Goal: Transaction & Acquisition: Purchase product/service

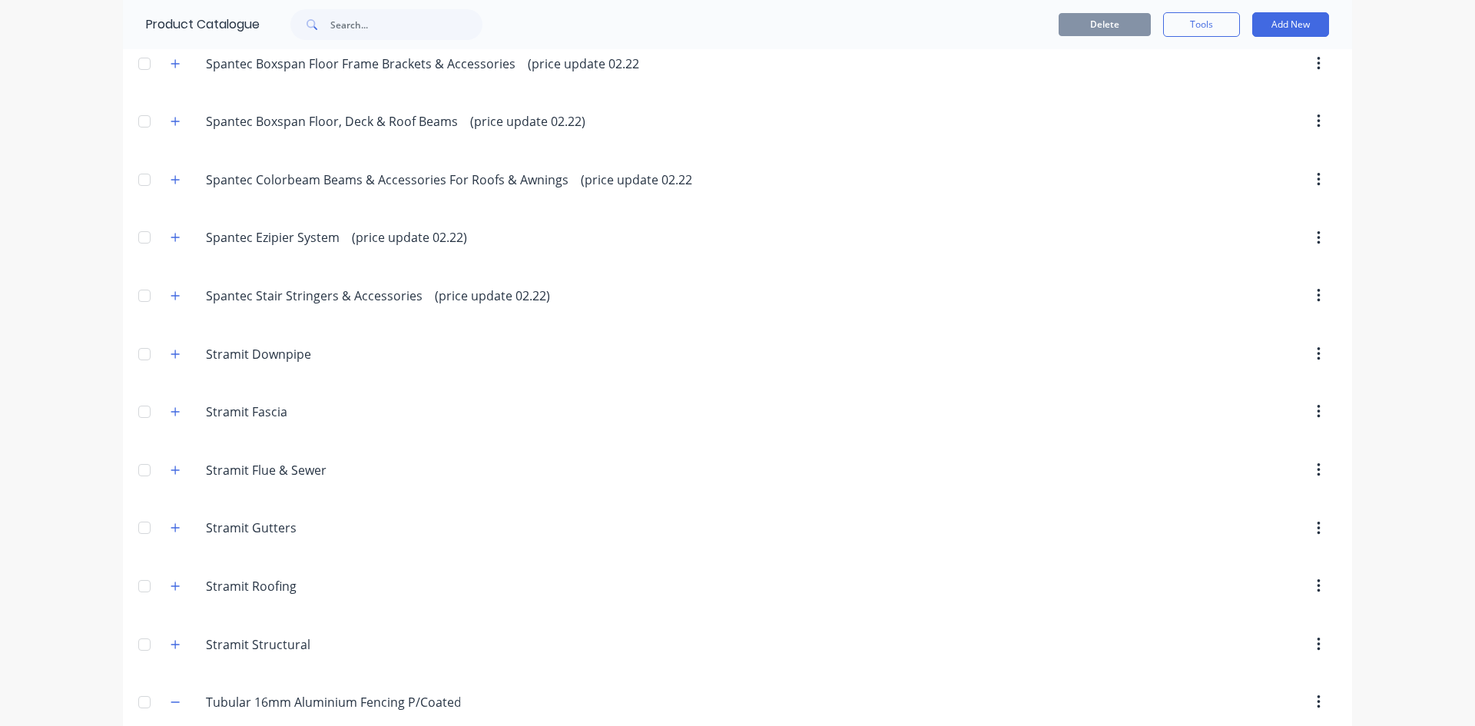
scroll to position [4302, 0]
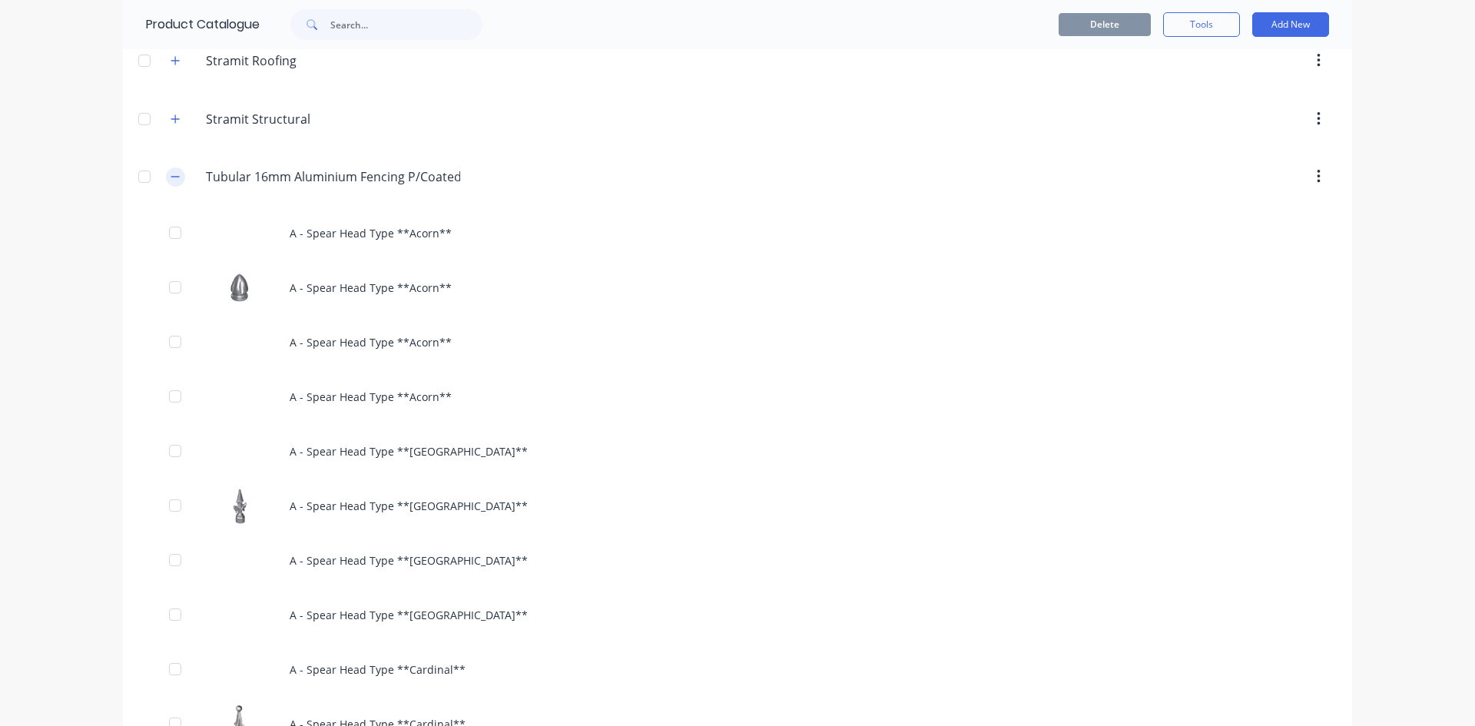
click at [178, 178] on button "button" at bounding box center [175, 176] width 19 height 19
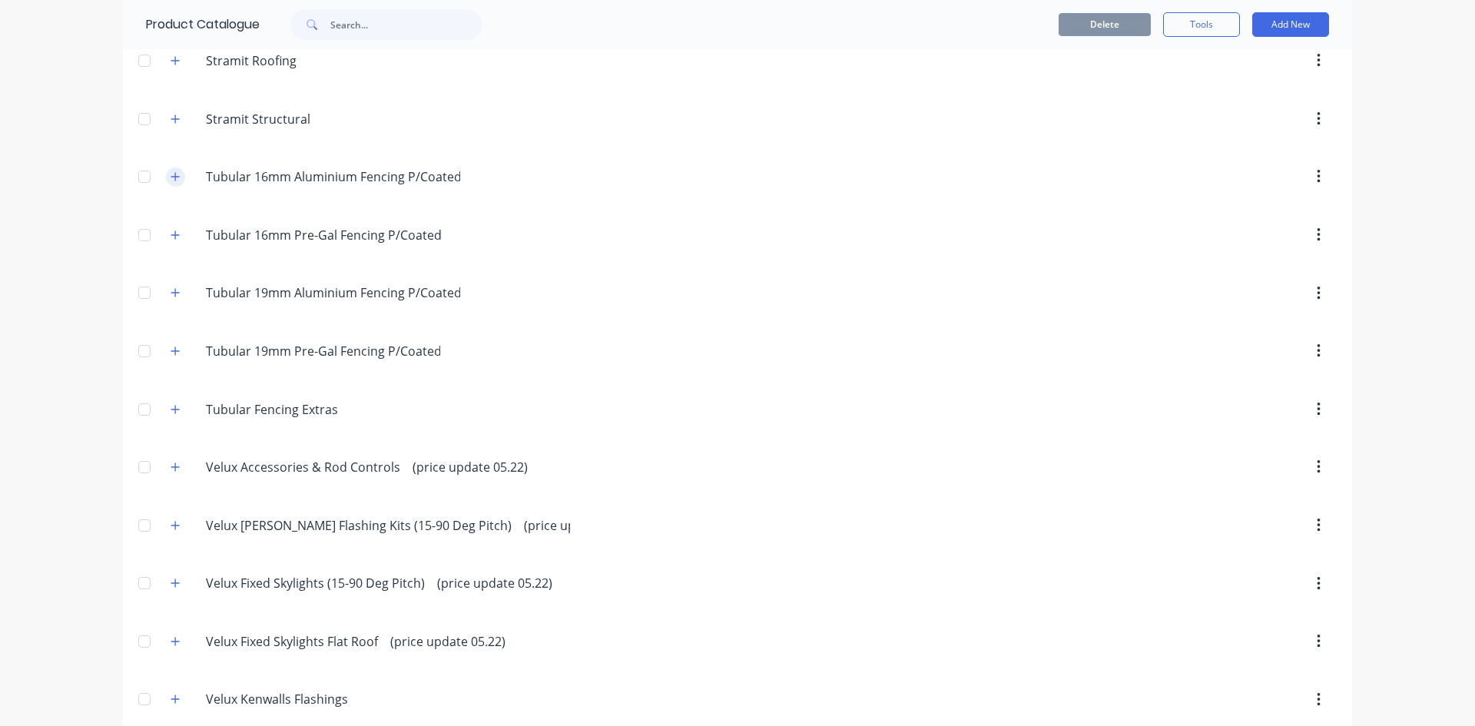
click at [171, 178] on icon "button" at bounding box center [175, 176] width 9 height 11
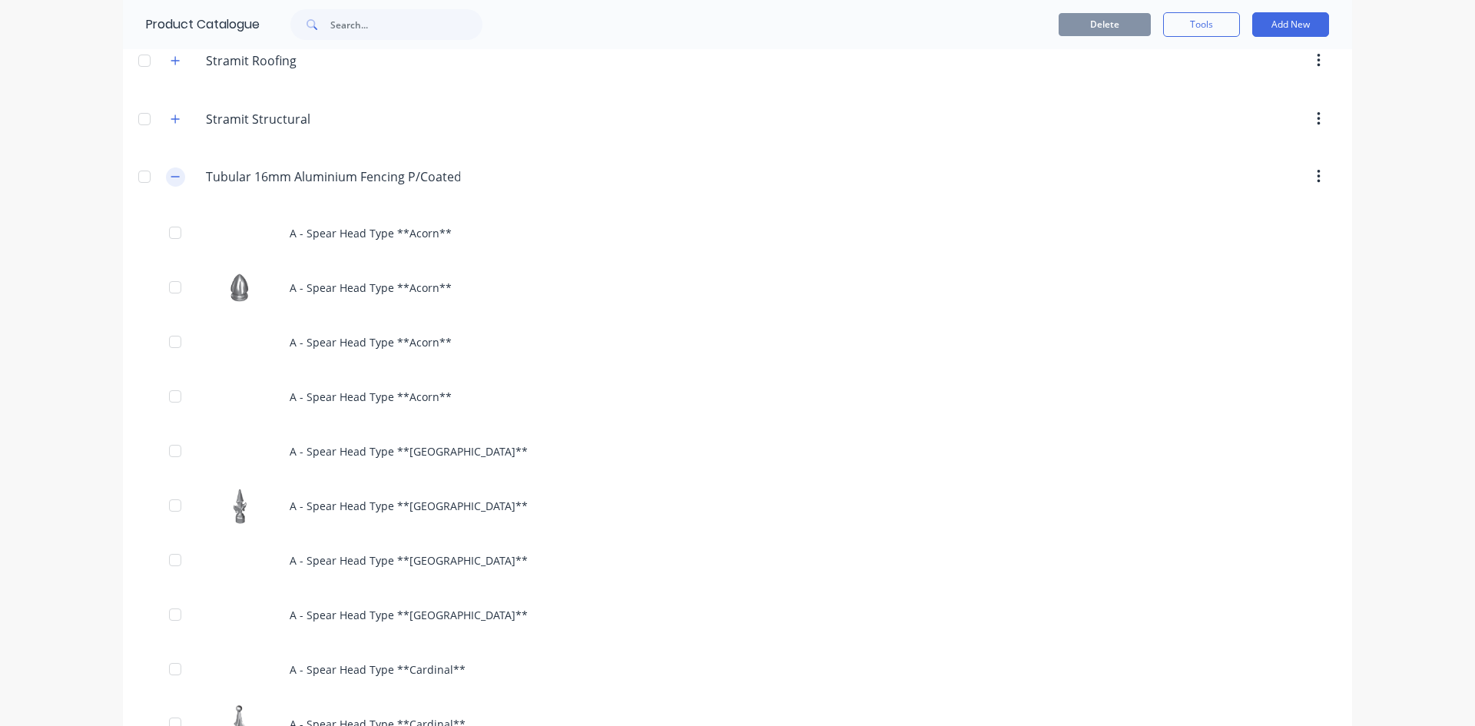
click at [166, 182] on button "button" at bounding box center [175, 176] width 19 height 19
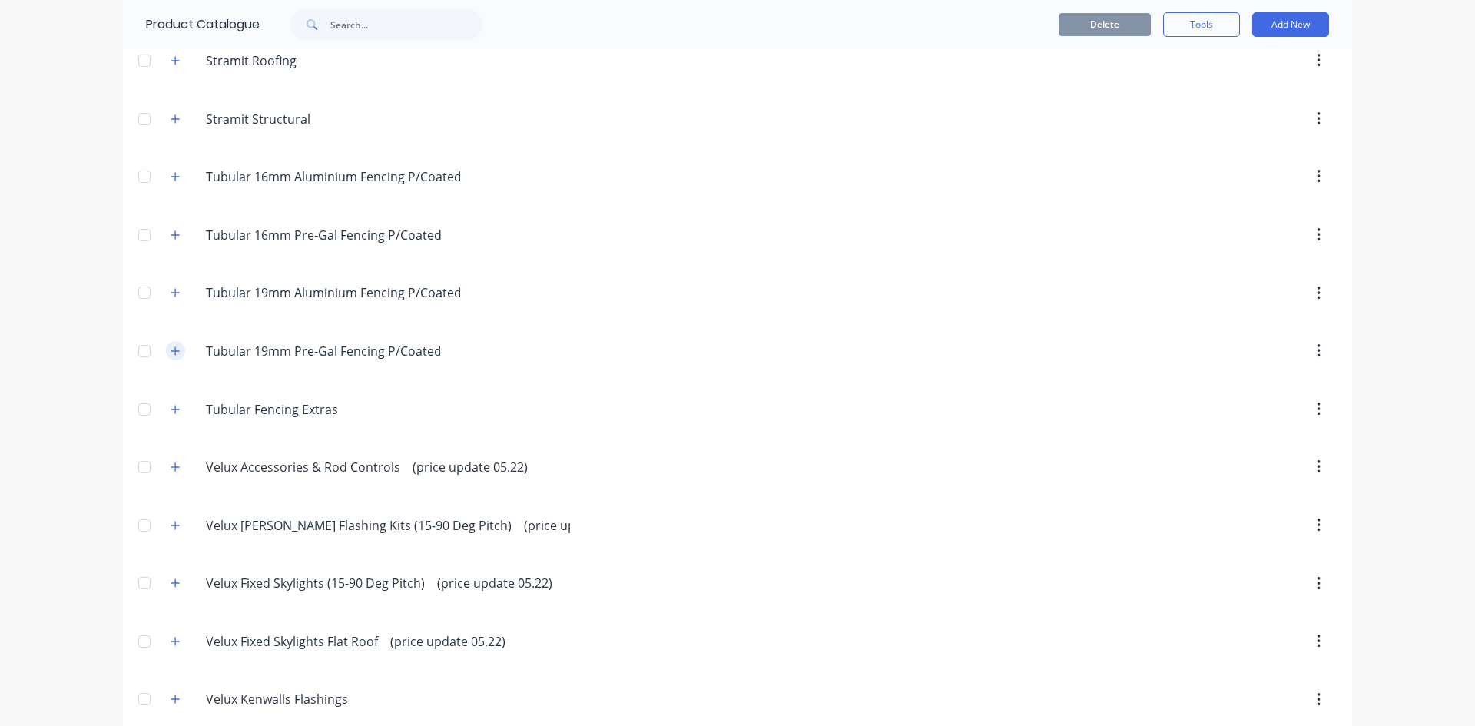
click at [173, 353] on icon "button" at bounding box center [175, 351] width 9 height 11
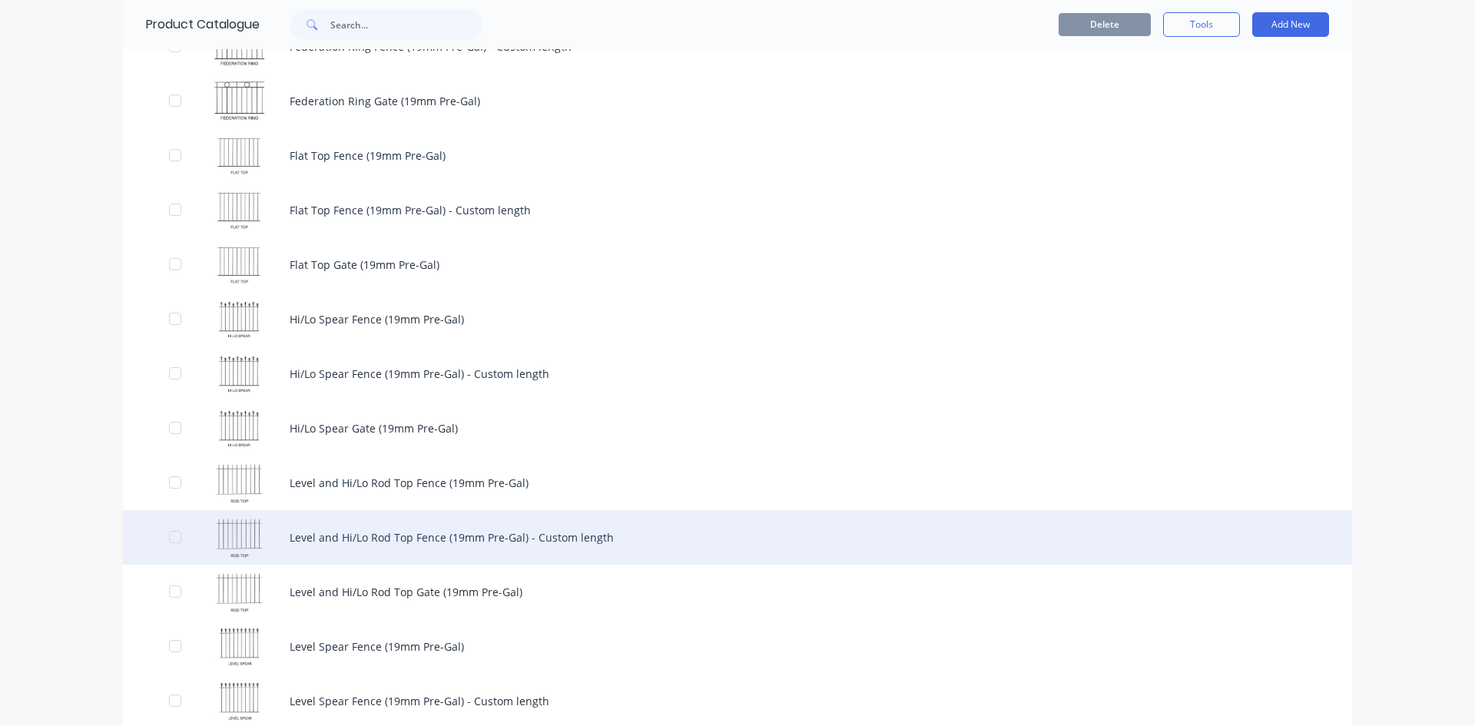
scroll to position [6222, 0]
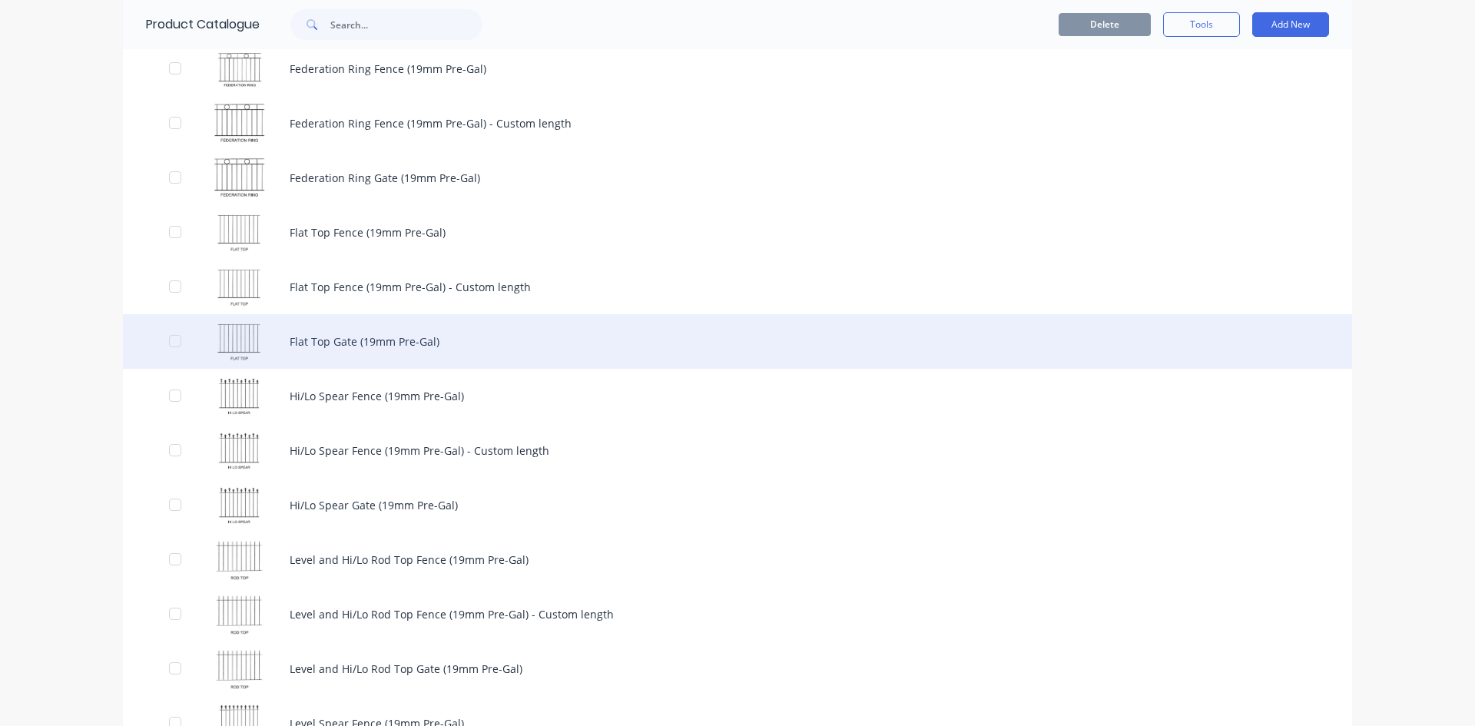
click at [525, 335] on div "Flat Top Gate (19mm Pre-Gal)" at bounding box center [737, 341] width 1229 height 55
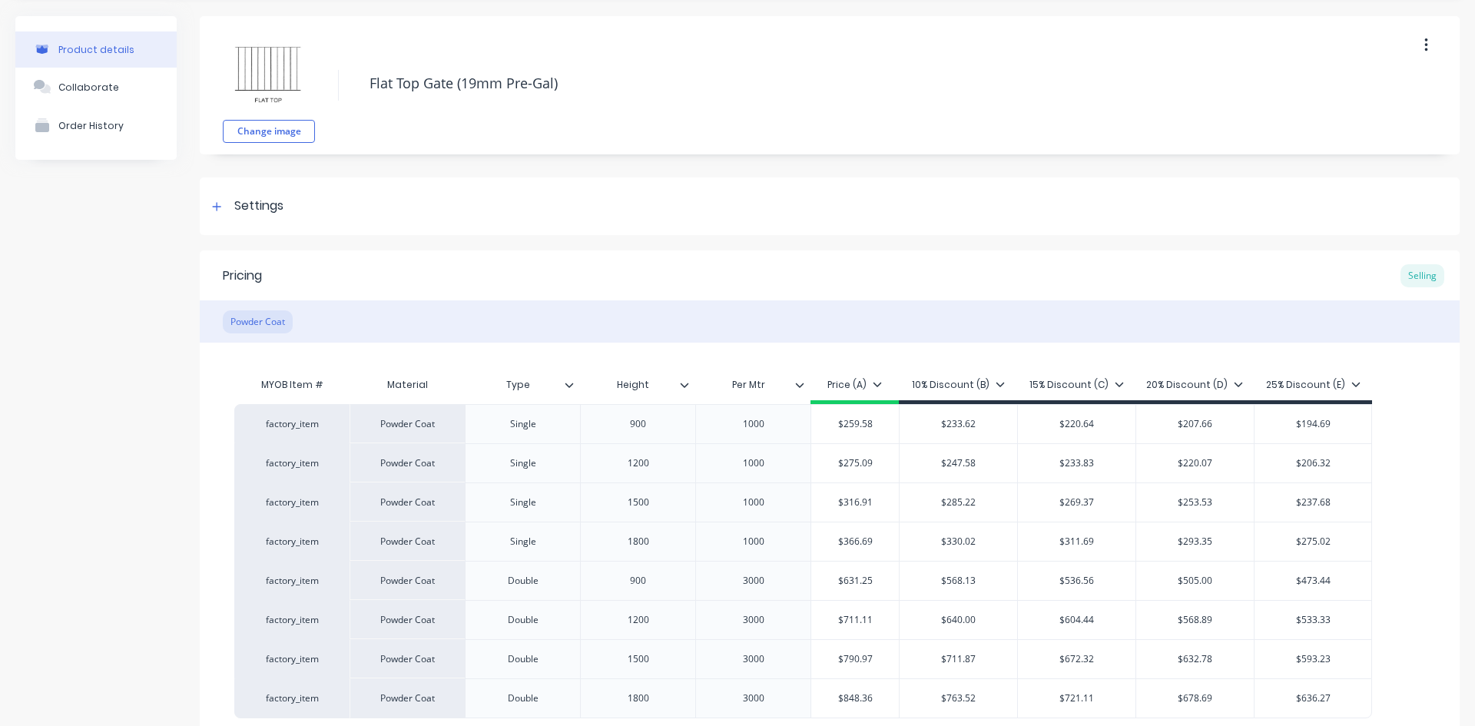
scroll to position [77, 0]
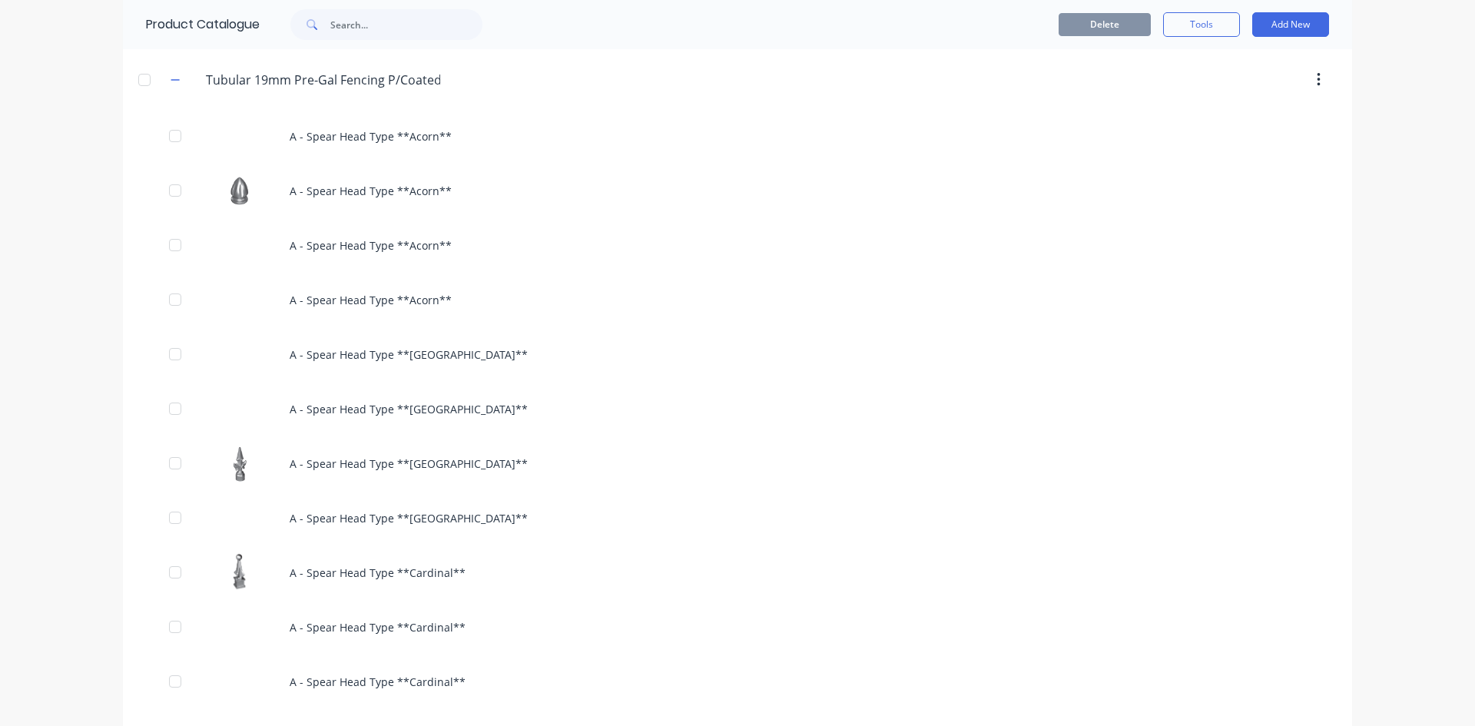
scroll to position [4455, 0]
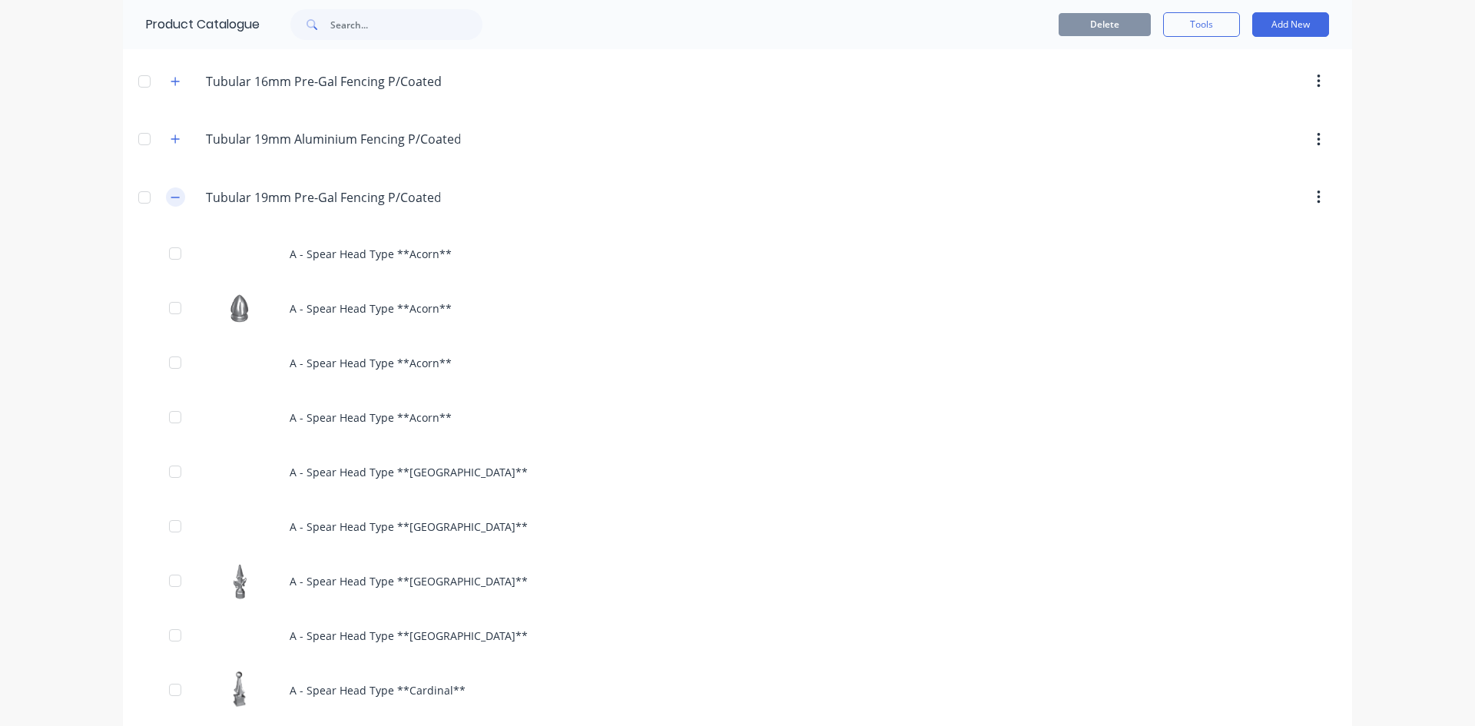
click at [171, 195] on icon "button" at bounding box center [175, 197] width 9 height 11
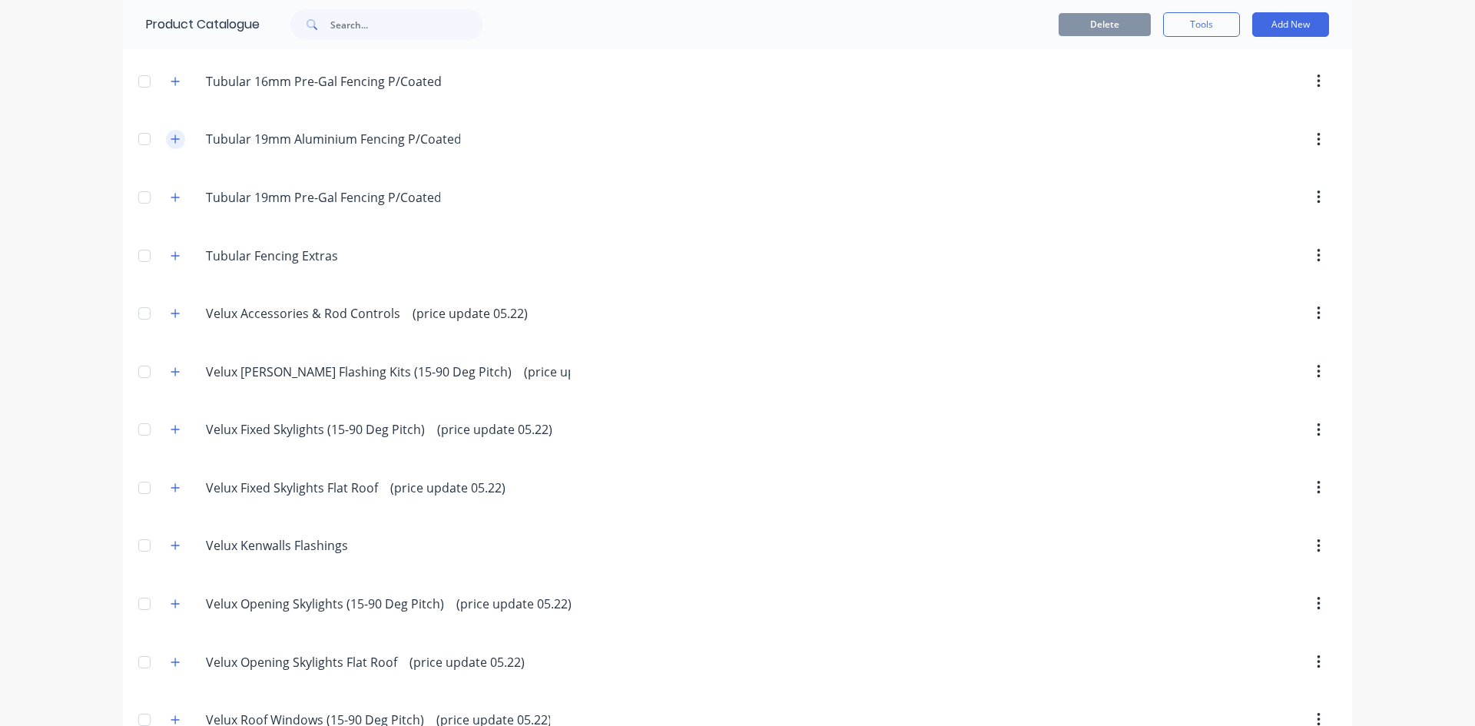
click at [171, 142] on icon "button" at bounding box center [175, 139] width 9 height 11
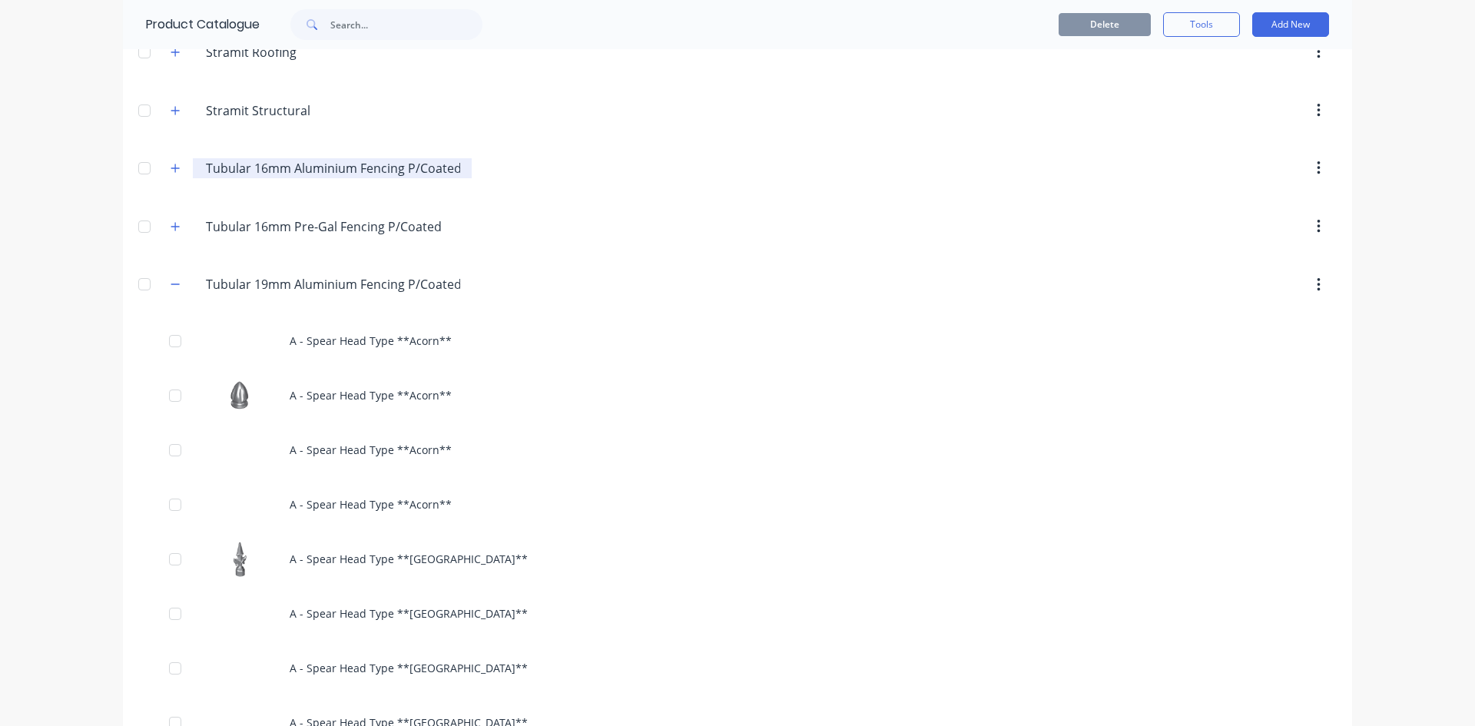
scroll to position [4302, 0]
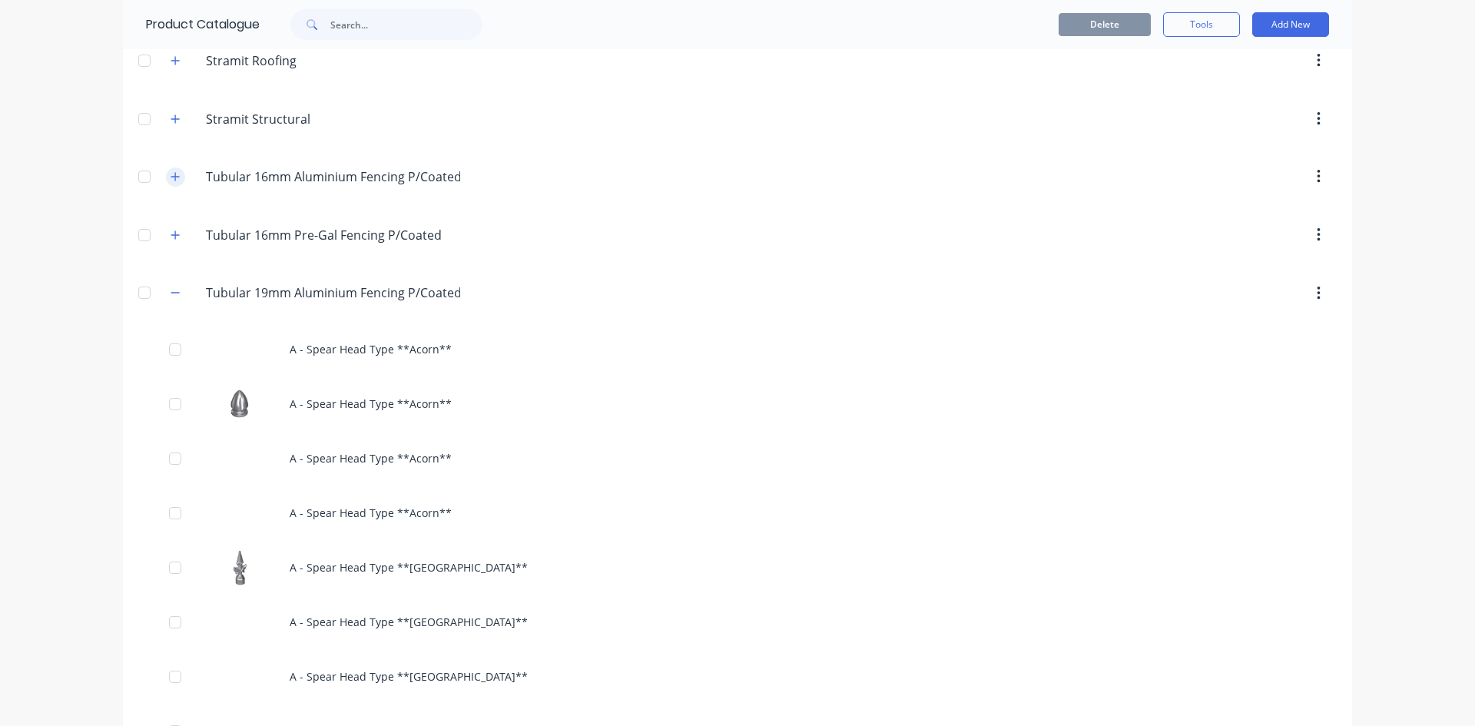
click at [171, 178] on icon "button" at bounding box center [175, 176] width 9 height 11
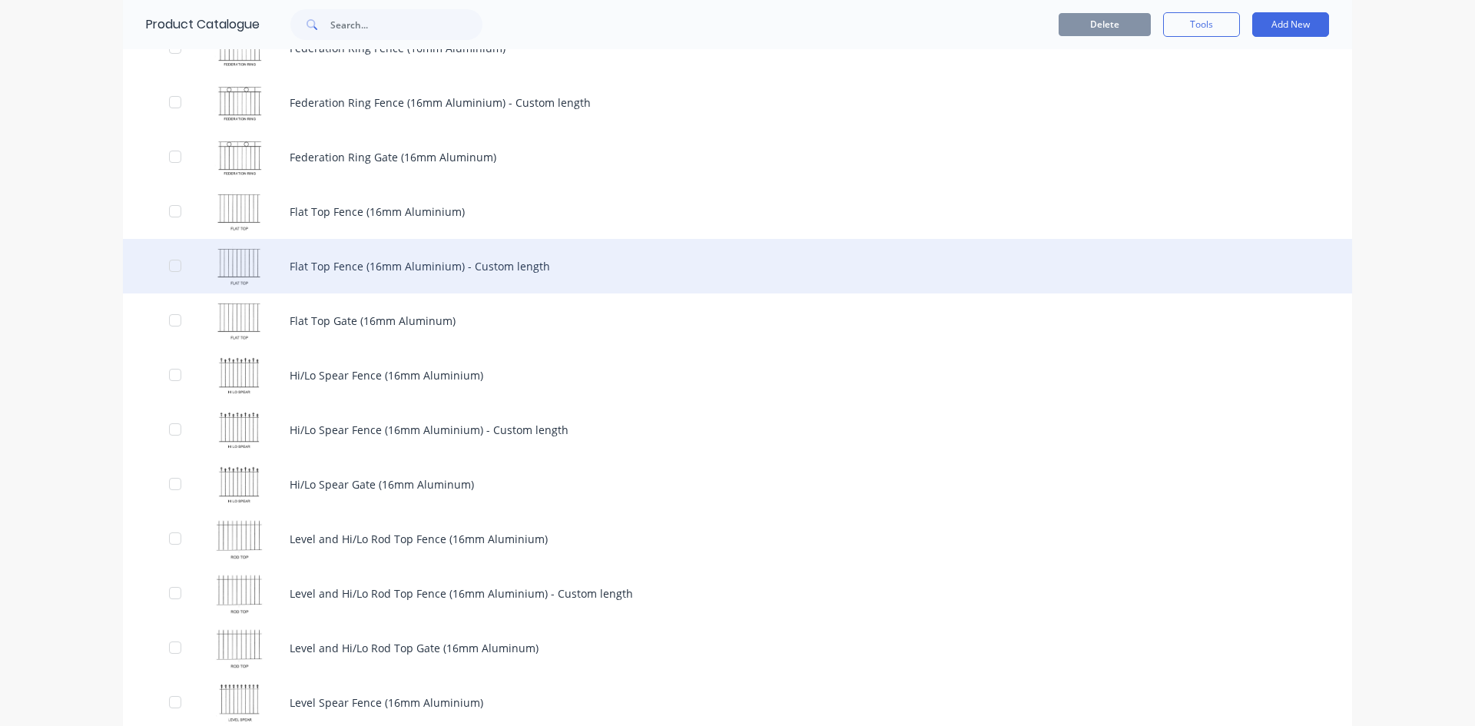
scroll to position [5992, 0]
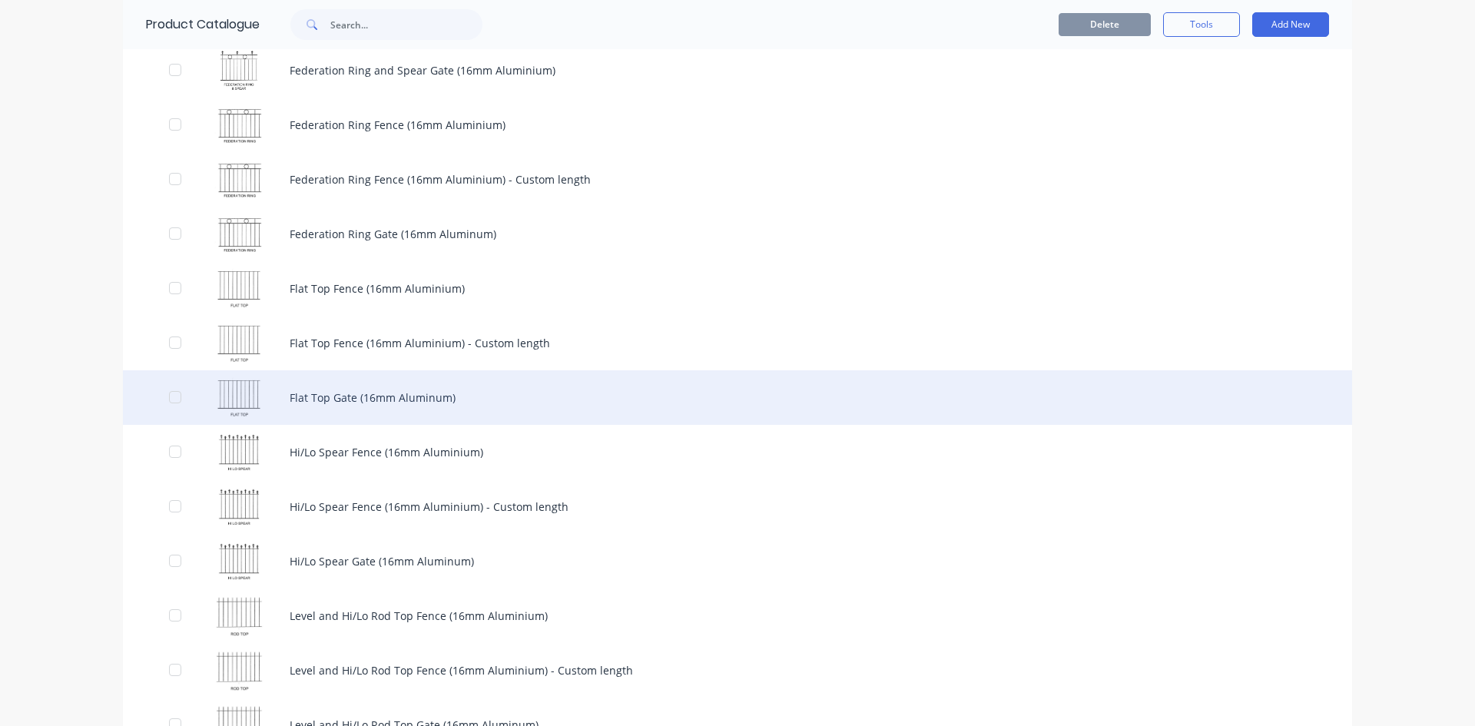
click at [532, 387] on div "Flat Top Gate (16mm Aluminum)" at bounding box center [737, 397] width 1229 height 55
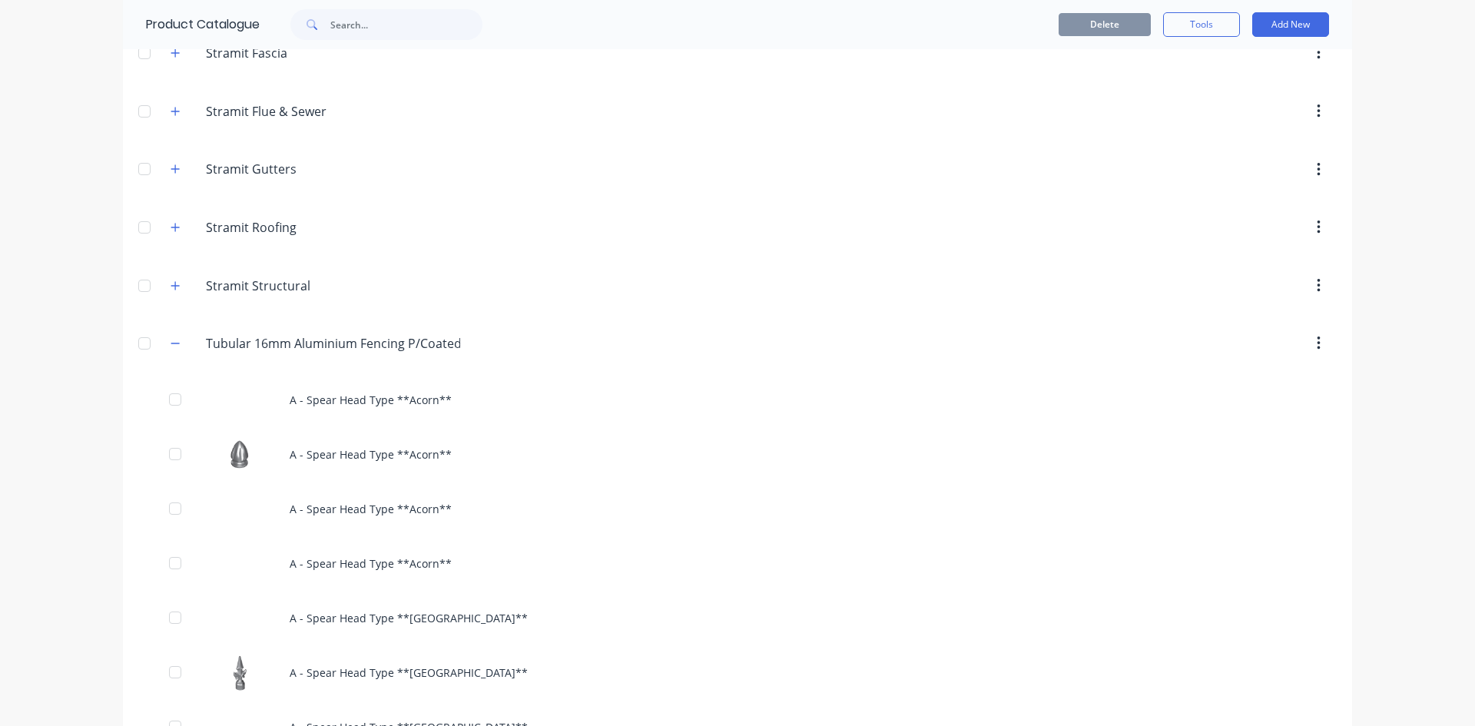
scroll to position [4148, 0]
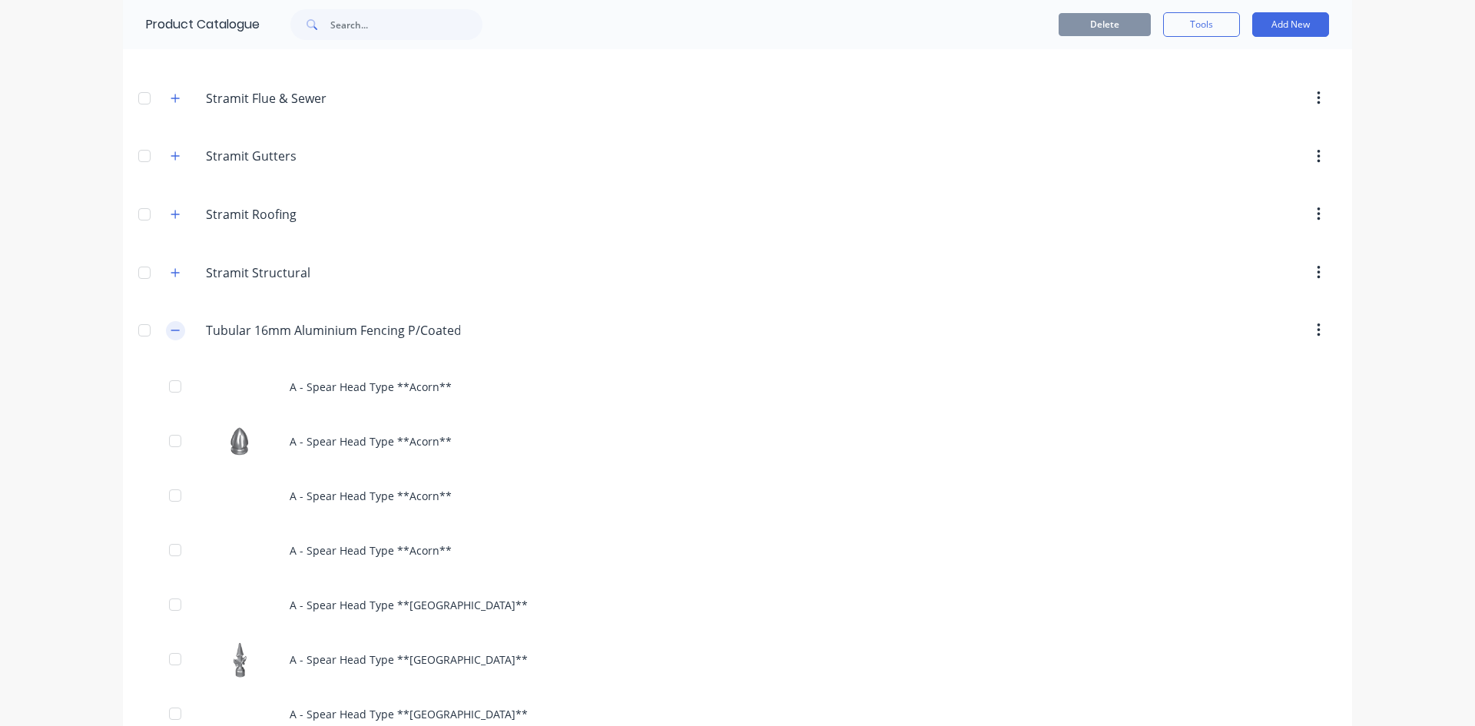
click at [174, 327] on button "button" at bounding box center [175, 330] width 19 height 19
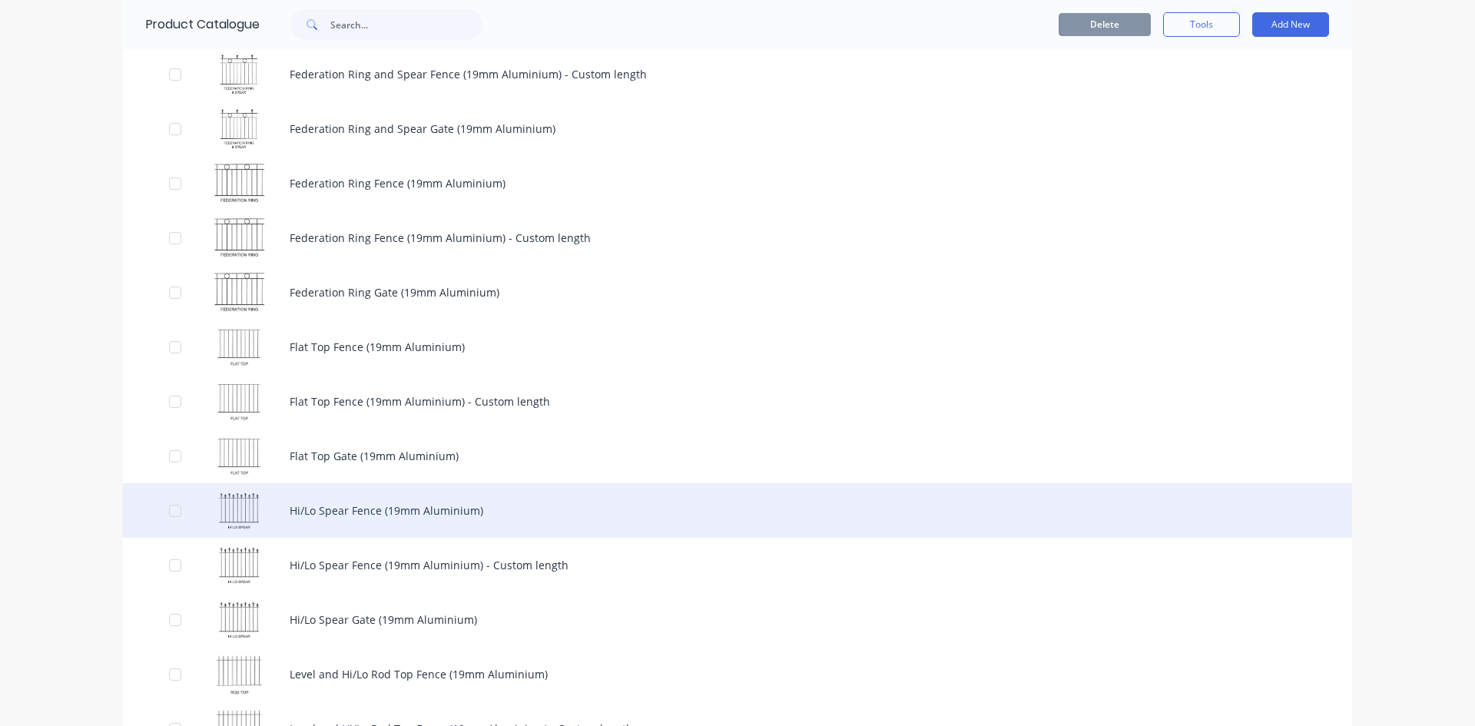
scroll to position [5915, 0]
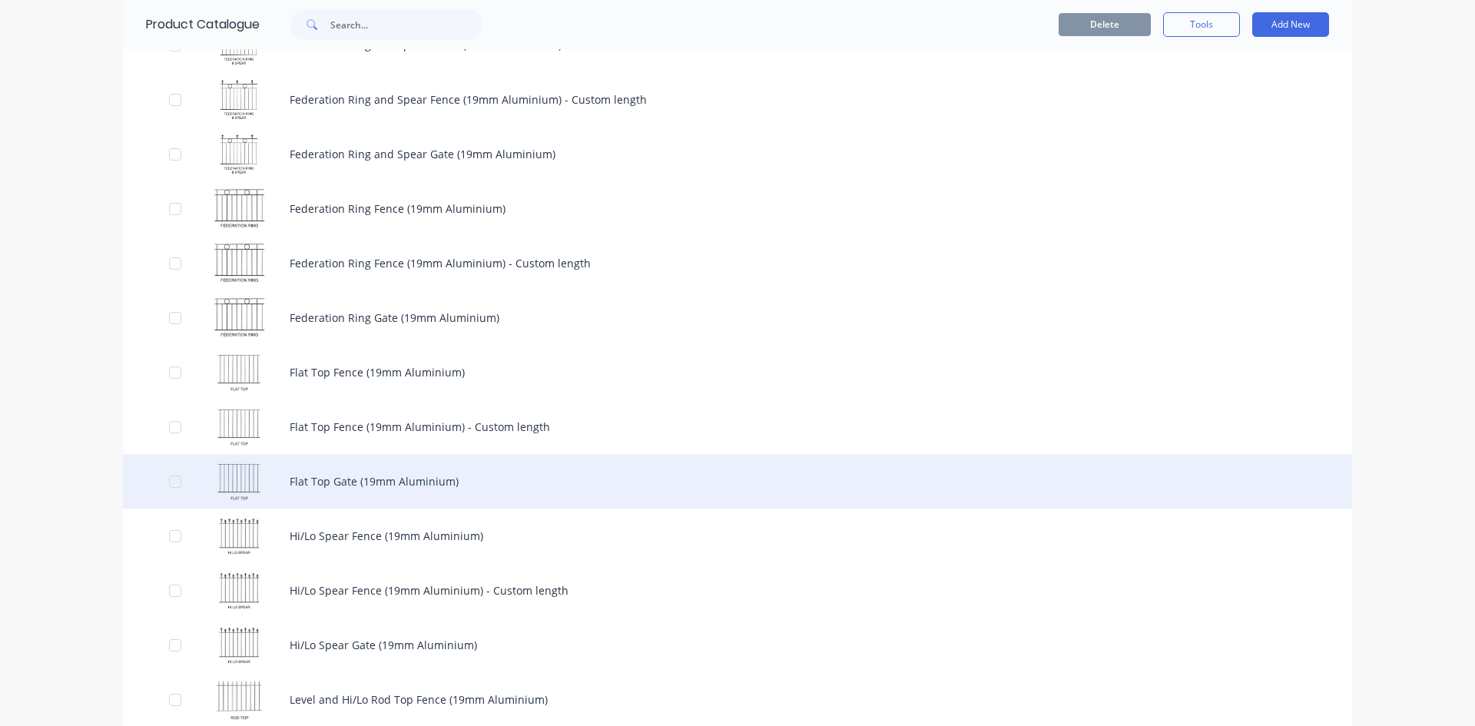
click at [362, 482] on div "Flat Top Gate (19mm Aluminium)" at bounding box center [737, 481] width 1229 height 55
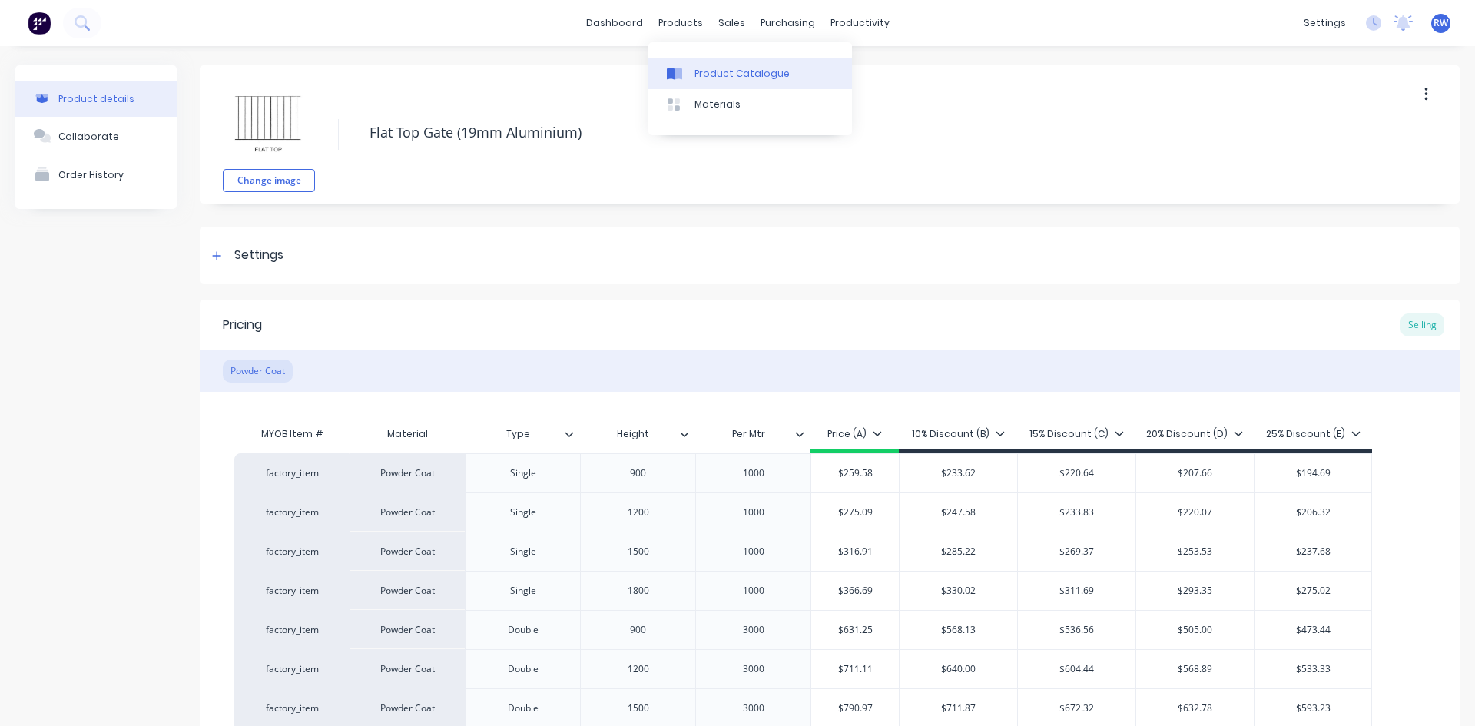
click at [696, 76] on div "Product Catalogue" at bounding box center [741, 74] width 95 height 14
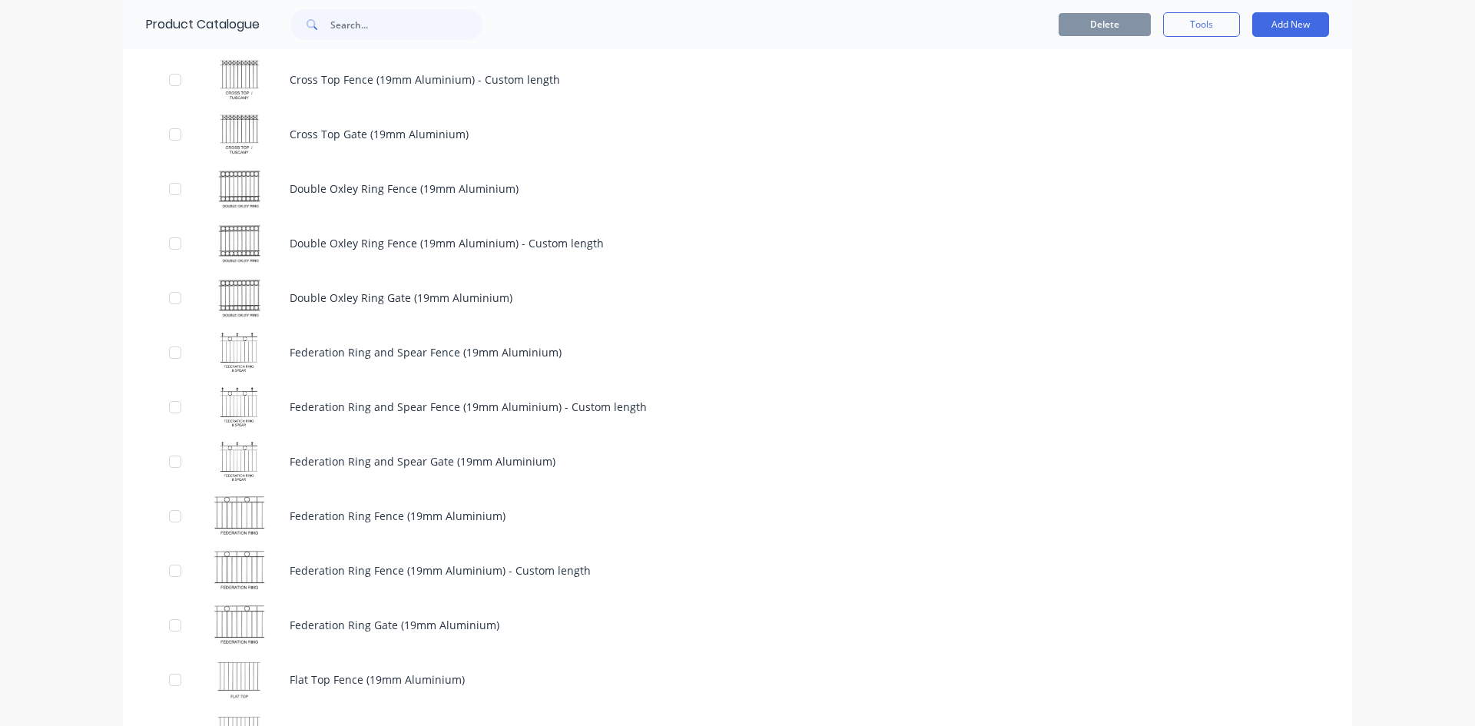
scroll to position [5915, 0]
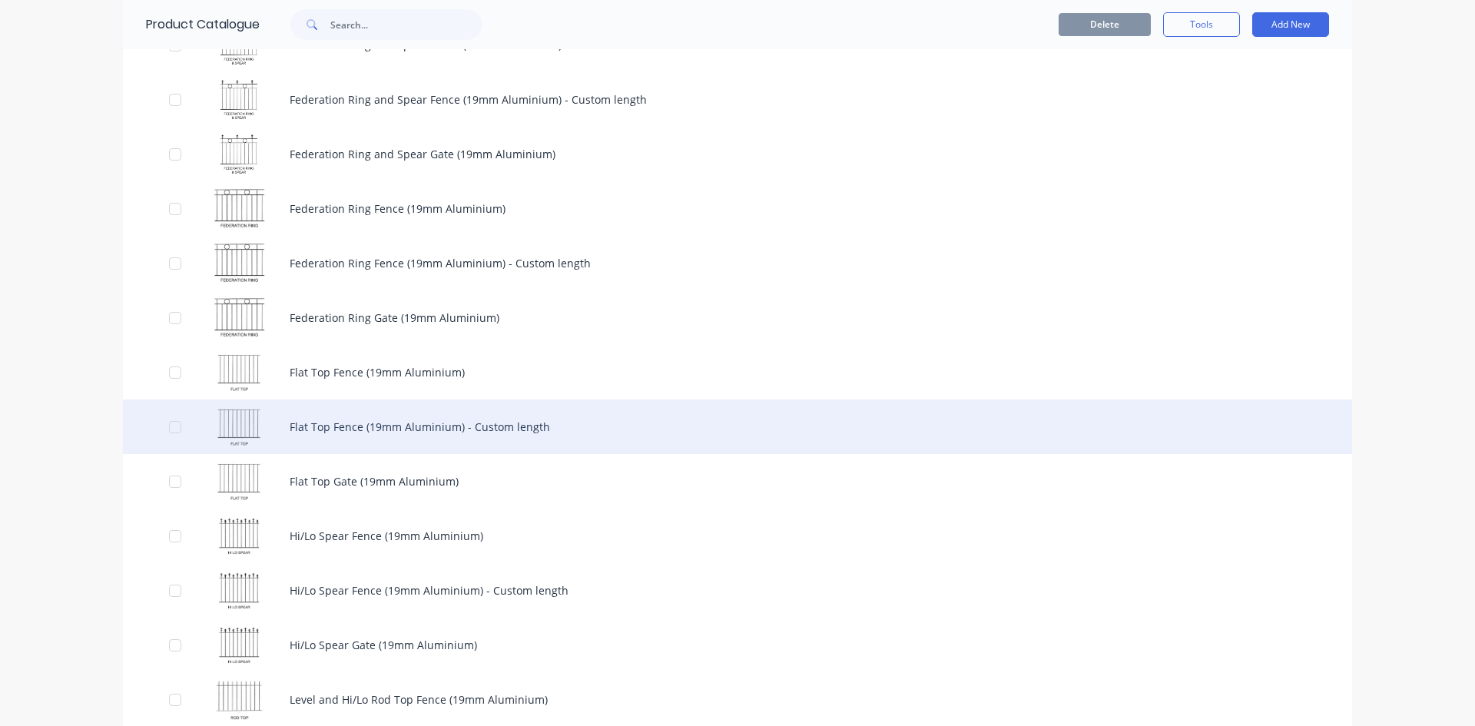
click at [548, 435] on div "Flat Top Fence (19mm Aluminium) - Custom length" at bounding box center [737, 426] width 1229 height 55
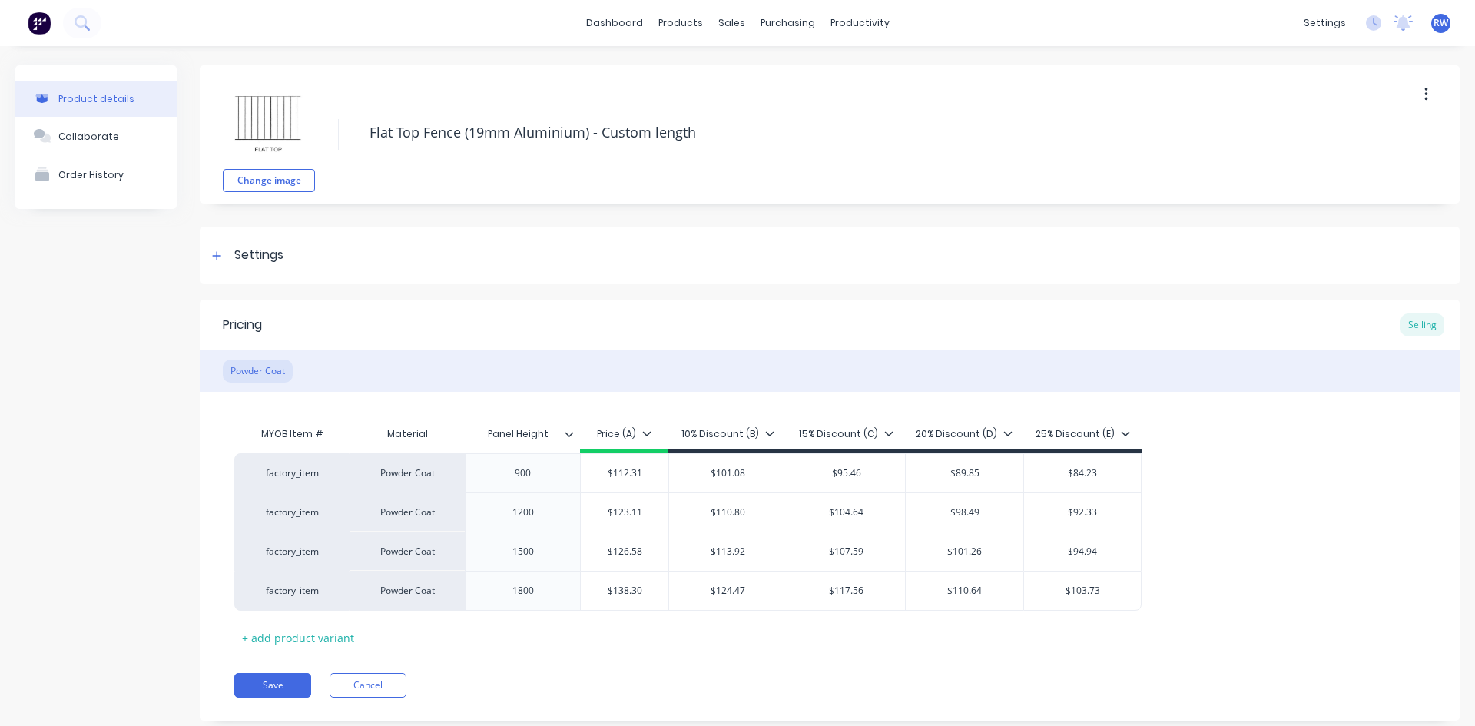
type textarea "x"
